Goal: Task Accomplishment & Management: Manage account settings

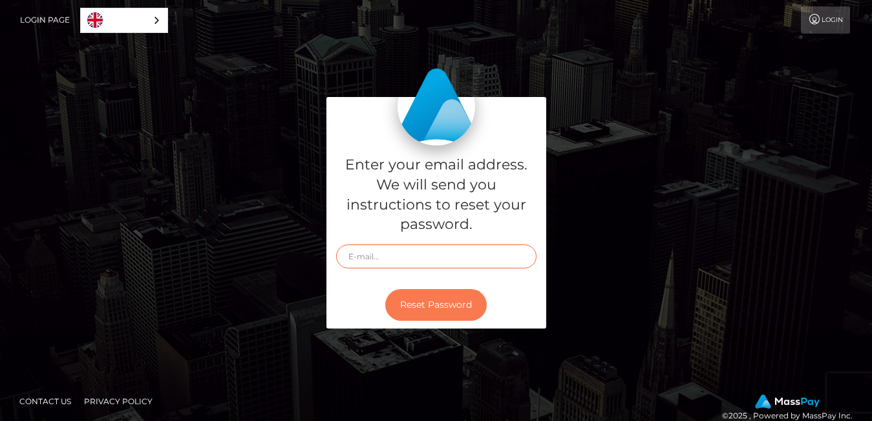
type input "[EMAIL_ADDRESS][DOMAIN_NAME]"
click at [426, 304] on button "Reset Password" at bounding box center [435, 305] width 101 height 32
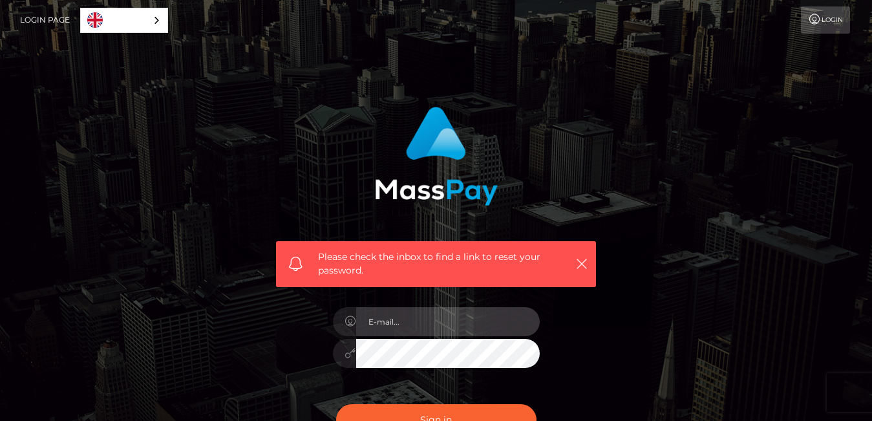
type input "[EMAIL_ADDRESS][DOMAIN_NAME]"
click at [425, 323] on input "[EMAIL_ADDRESS][DOMAIN_NAME]" at bounding box center [448, 321] width 184 height 29
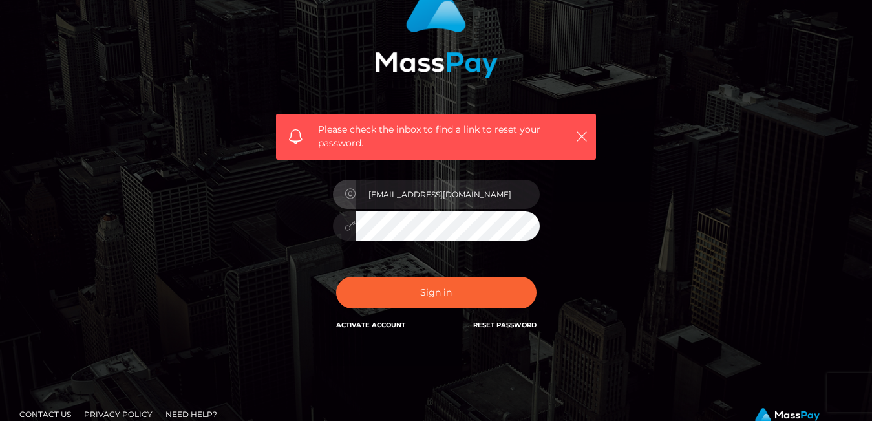
scroll to position [129, 0]
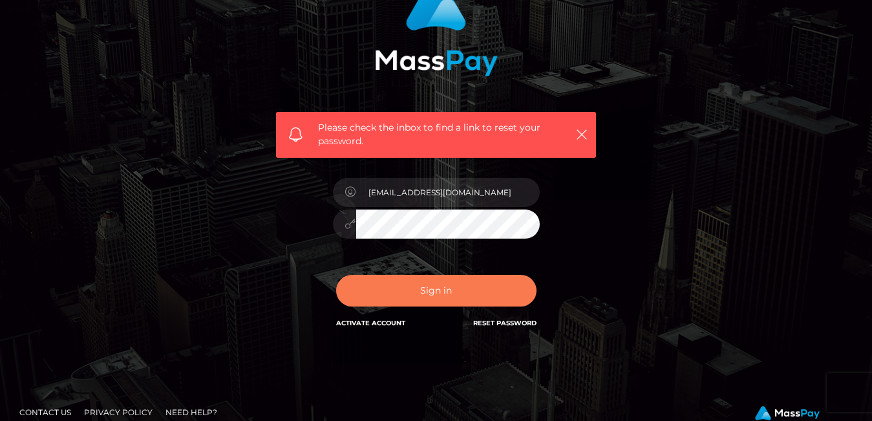
click at [438, 292] on button "Sign in" at bounding box center [436, 291] width 200 height 32
